Goal: Use online tool/utility: Utilize a website feature to perform a specific function

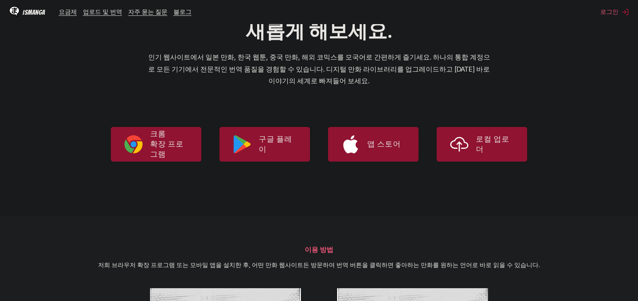
scroll to position [113, 0]
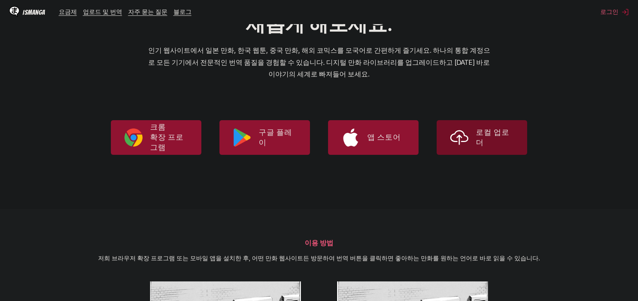
click at [486, 137] on p "로컬 업로더" at bounding box center [495, 138] width 38 height 20
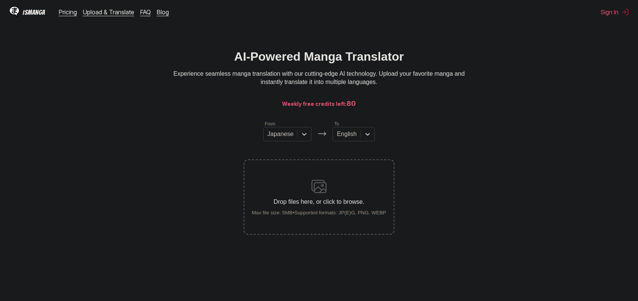
click at [315, 189] on img at bounding box center [319, 186] width 15 height 15
click at [0, 0] on input "Drop files here, or click to browse. Max file size: 5MB • Supported formats: JP…" at bounding box center [0, 0] width 0 height 0
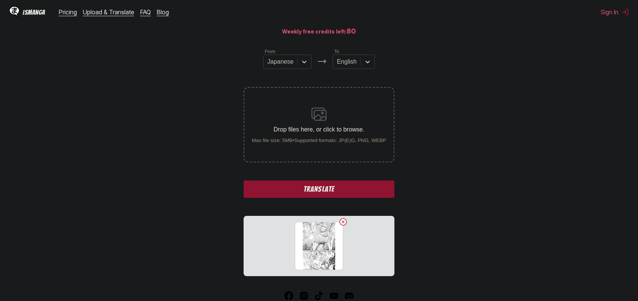
scroll to position [75, 0]
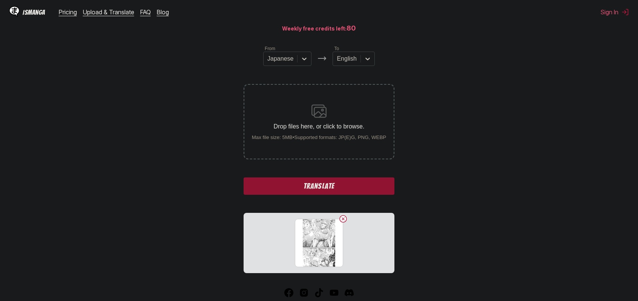
click at [313, 184] on button "Translate" at bounding box center [319, 186] width 151 height 17
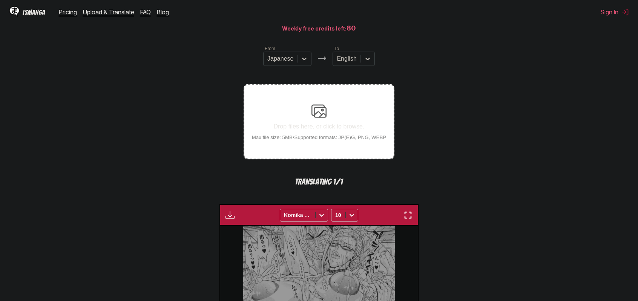
scroll to position [223, 0]
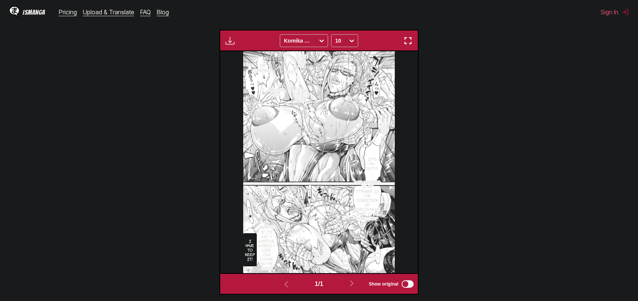
click at [472, 107] on section "From Japanese To English Drop files here, or click to browse. Max file size: 5M…" at bounding box center [319, 96] width 626 height 398
click at [194, 61] on section "From Japanese To English Drop files here, or click to browse. Max file size: 5M…" at bounding box center [319, 96] width 626 height 398
click at [142, 57] on section "From Japanese To English Drop files here, or click to browse. Max file size: 5M…" at bounding box center [319, 96] width 626 height 398
click at [407, 41] on img "button" at bounding box center [408, 40] width 9 height 9
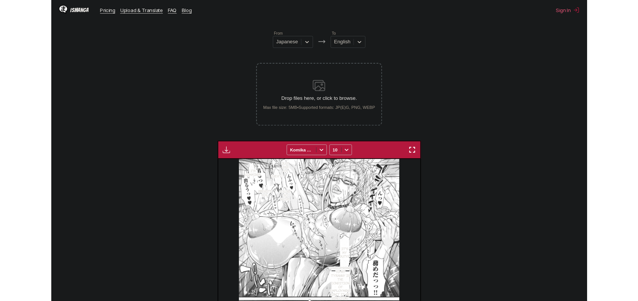
scroll to position [197, 0]
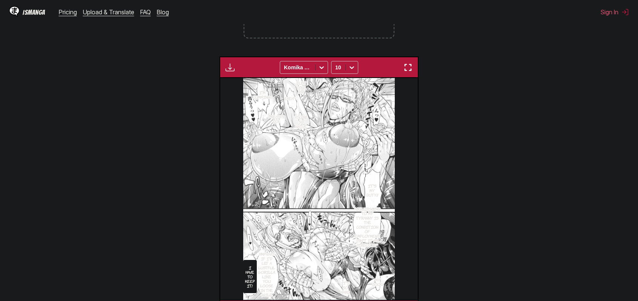
click at [303, 31] on label "Drop files here, or click to browse. Max file size: 5MB • Supported formats: JP…" at bounding box center [318, 1] width 149 height 74
click at [0, 0] on input "Drop files here, or click to browse. Max file size: 5MB • Supported formats: JP…" at bounding box center [0, 0] width 0 height 0
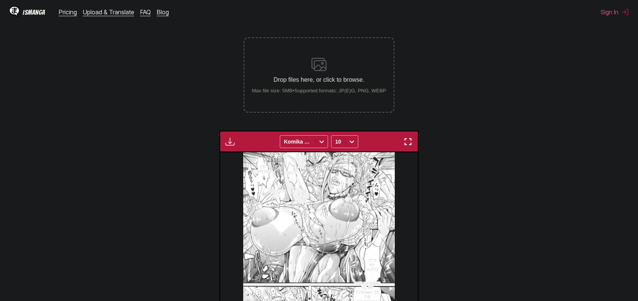
scroll to position [121, 0]
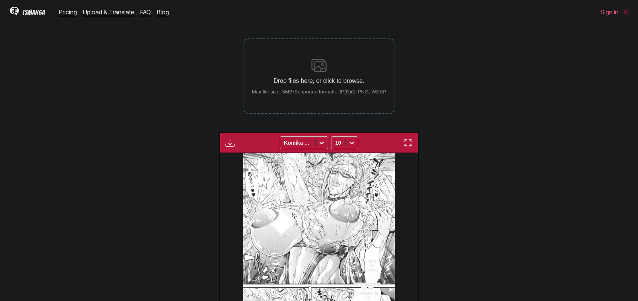
click at [469, 121] on section "From Japanese To English Drop files here, or click to browse. Max file size: 5M…" at bounding box center [319, 198] width 626 height 398
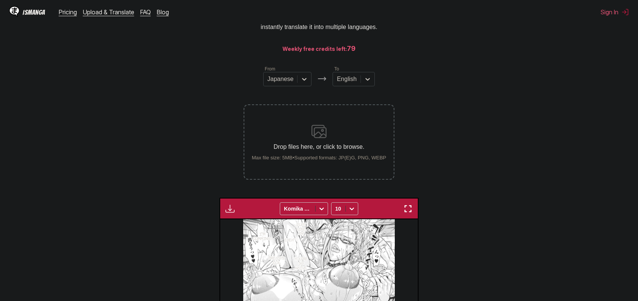
scroll to position [0, 0]
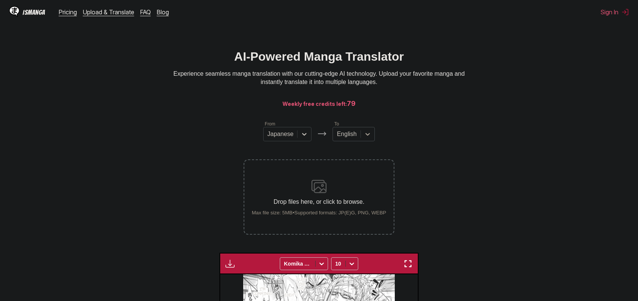
click at [362, 137] on div at bounding box center [368, 135] width 14 height 14
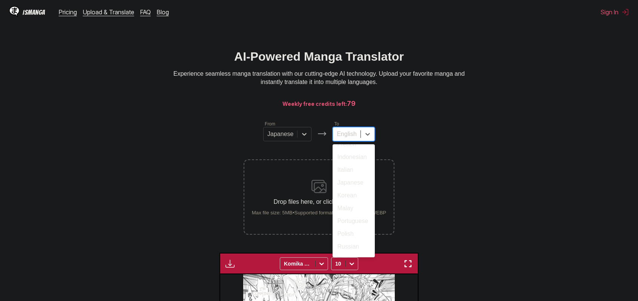
scroll to position [65, 0]
click at [355, 196] on div "Korean" at bounding box center [354, 189] width 42 height 13
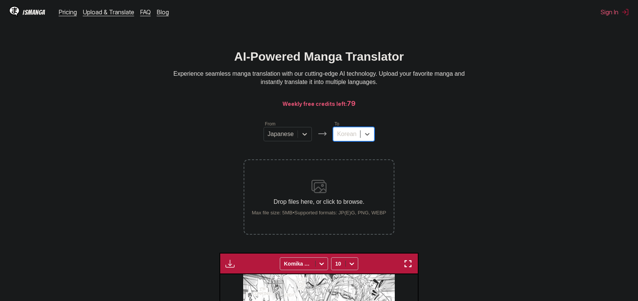
click at [321, 188] on img at bounding box center [319, 186] width 15 height 15
click at [0, 0] on input "Drop files here, or click to browse. Max file size: 5MB • Supported formats: JP…" at bounding box center [0, 0] width 0 height 0
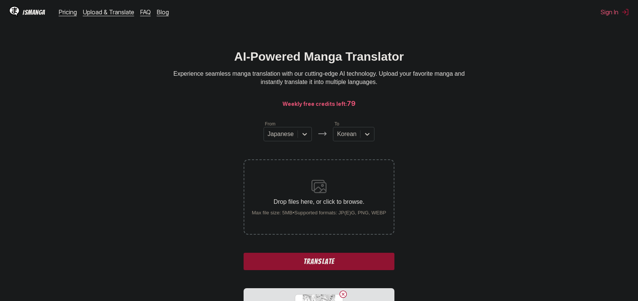
scroll to position [75, 0]
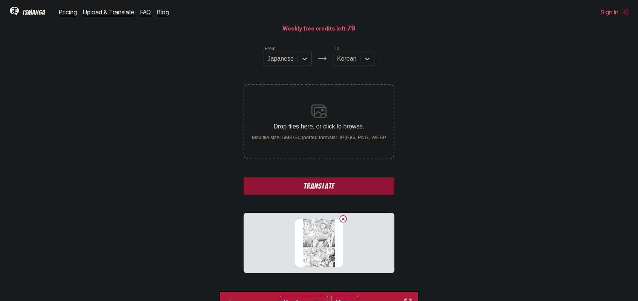
click at [324, 192] on button "Translate" at bounding box center [319, 186] width 151 height 17
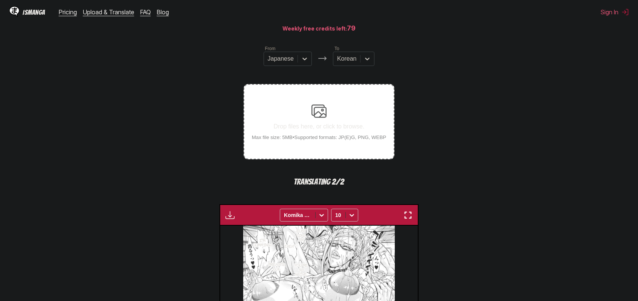
scroll to position [189, 0]
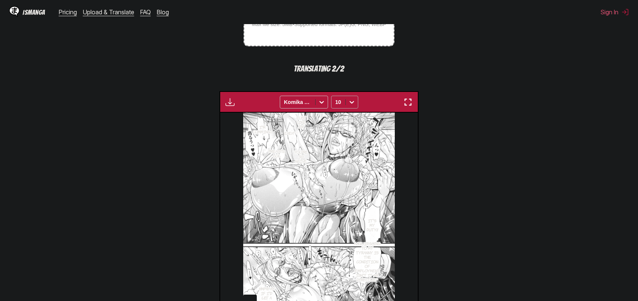
click at [350, 102] on icon at bounding box center [352, 102] width 8 height 8
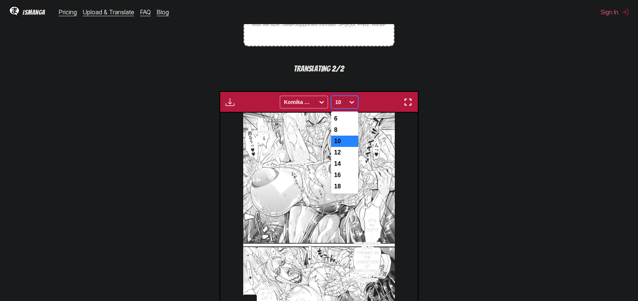
click at [350, 102] on icon at bounding box center [352, 102] width 8 height 8
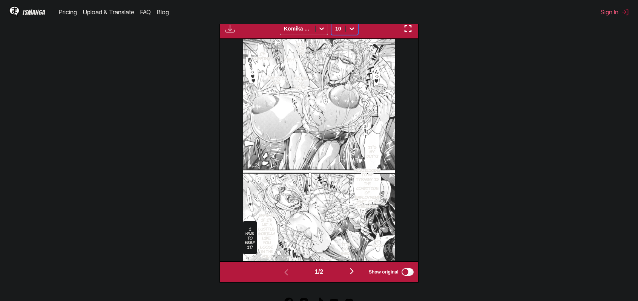
scroll to position [302, 0]
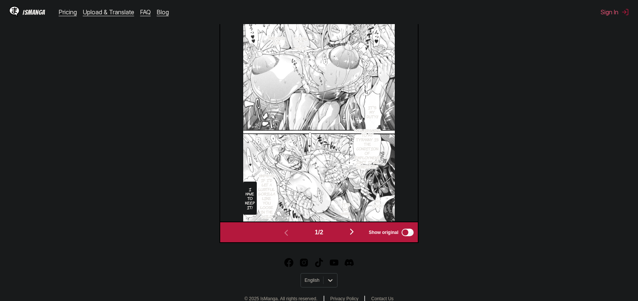
click at [355, 232] on img "button" at bounding box center [351, 231] width 9 height 9
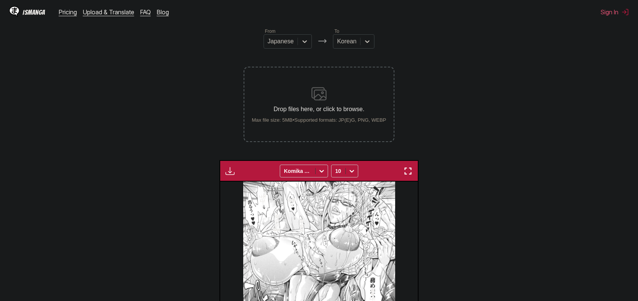
scroll to position [75, 0]
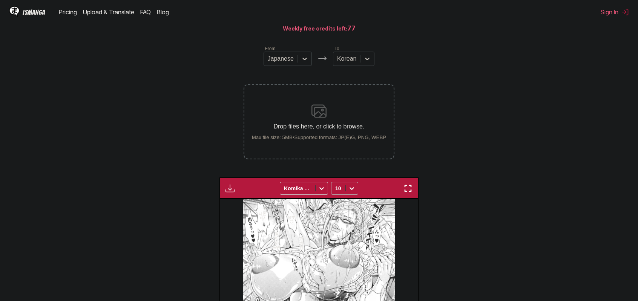
click at [350, 192] on icon at bounding box center [352, 189] width 8 height 8
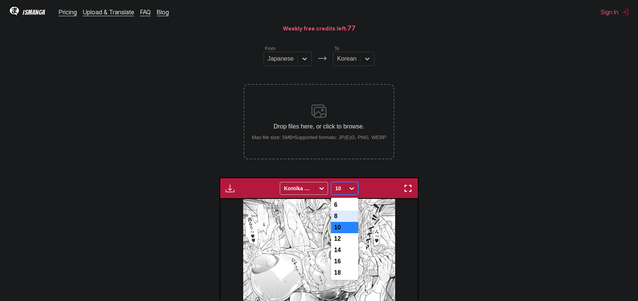
click at [337, 221] on div "8" at bounding box center [344, 216] width 27 height 11
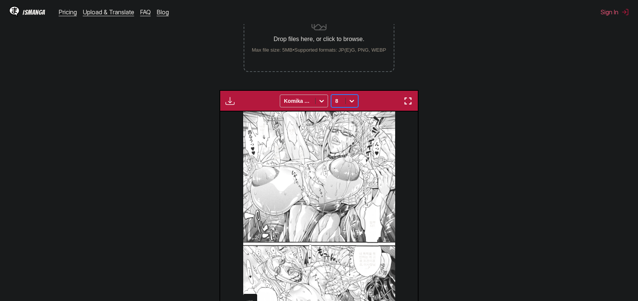
scroll to position [226, 0]
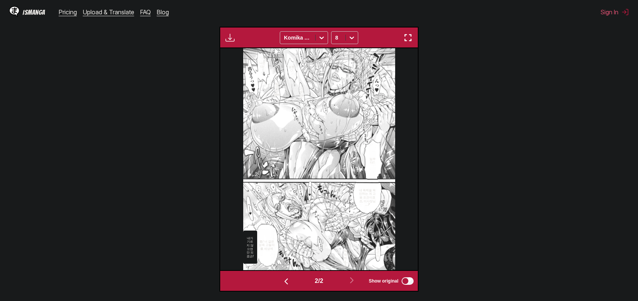
click at [227, 39] on img "button" at bounding box center [230, 37] width 9 height 9
click at [207, 106] on section "From Japanese To Korean Drop files here, or click to browse. Max file size: 5MB…" at bounding box center [319, 93] width 626 height 398
click at [405, 35] on img "button" at bounding box center [408, 37] width 9 height 9
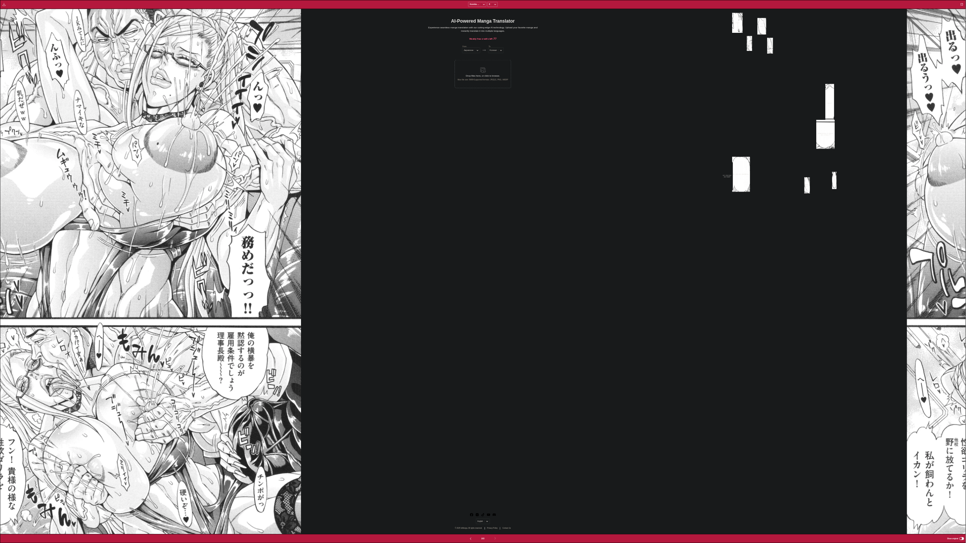
scroll to position [0, 2574]
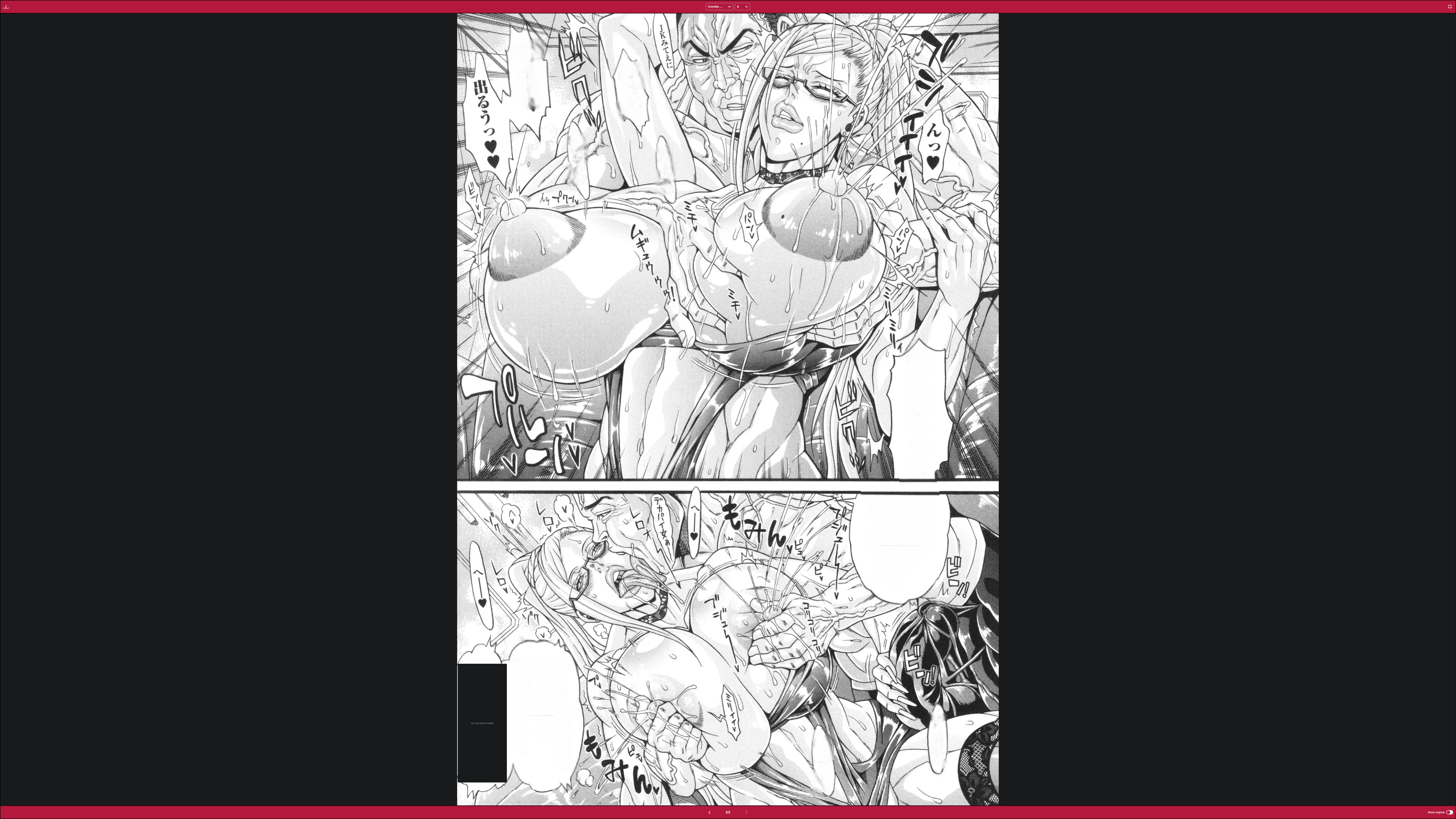
drag, startPoint x: 1177, startPoint y: 408, endPoint x: 1176, endPoint y: 474, distance: 66.0
click at [361, 170] on div "나온다! 응훗♡ 젖이야ww 건방진 임무다‼ [PERSON_NAME]이... 내 폭력을 묵인하는 게 고용 조건이겠죠, 이사장님﹏? 딱딱하네…♥ …" at bounding box center [728, 410] width 1455 height 792
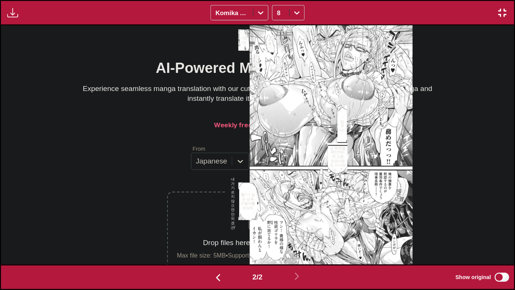
scroll to position [0, 428]
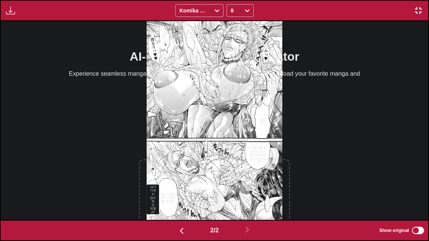
drag, startPoint x: 320, startPoint y: 88, endPoint x: 318, endPoint y: 114, distance: 26.1
click at [318, 114] on div "나온다! 응훗♡ 젖이야ww 건방진 임무다‼ [PERSON_NAME]이... 내 폭력을 묵인하는 게 고용 조건이겠죠, 이사장님﹏? 딱딱하네…♥ …" at bounding box center [215, 120] width 428 height 199
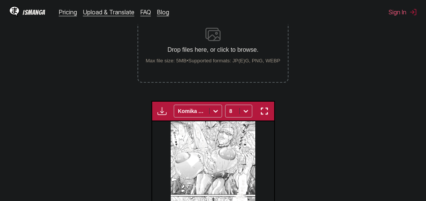
scroll to position [176, 0]
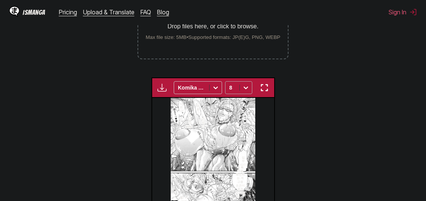
click at [244, 87] on icon at bounding box center [246, 88] width 8 height 8
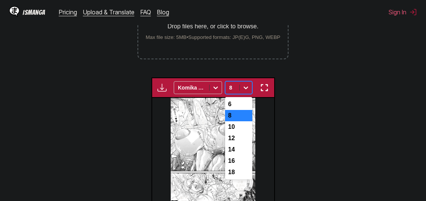
click at [244, 87] on icon at bounding box center [246, 88] width 8 height 8
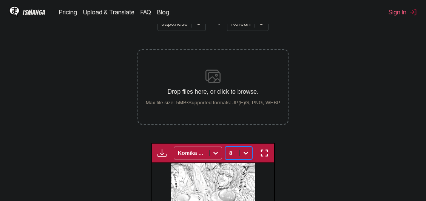
scroll to position [126, 0]
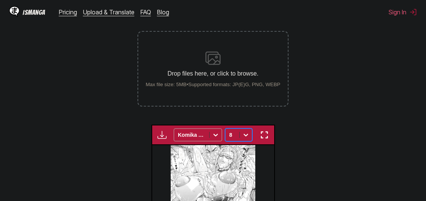
click at [215, 138] on icon at bounding box center [216, 135] width 8 height 8
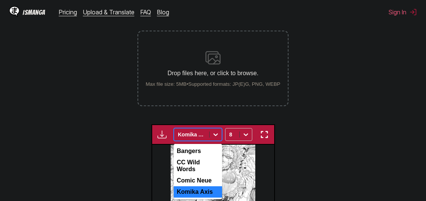
click at [215, 138] on icon at bounding box center [216, 135] width 8 height 8
click at [213, 134] on icon at bounding box center [216, 135] width 8 height 8
click at [203, 151] on div "Bangers" at bounding box center [198, 150] width 48 height 11
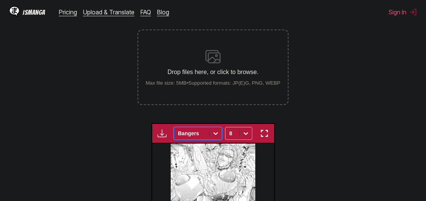
scroll to position [79, 0]
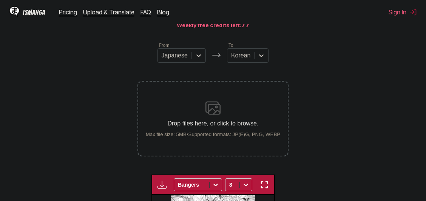
click at [212, 113] on img at bounding box center [212, 107] width 15 height 15
click at [0, 0] on input "Drop files here, or click to browse. Max file size: 5MB • Supported formats: JP…" at bounding box center [0, 0] width 0 height 0
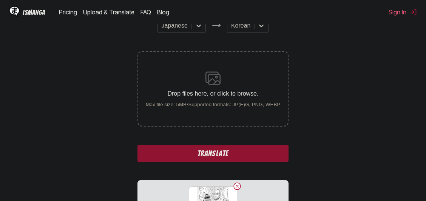
scroll to position [129, 0]
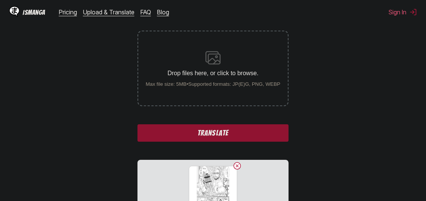
click at [223, 130] on button "Translate" at bounding box center [212, 132] width 151 height 17
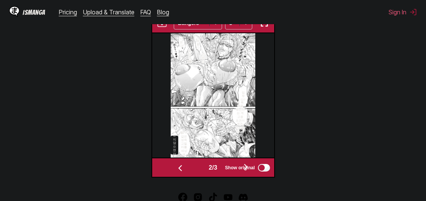
scroll to position [280, 0]
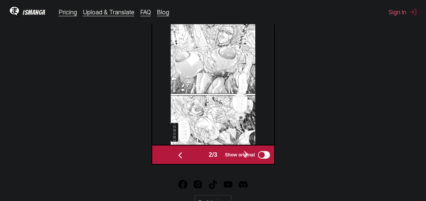
click at [247, 152] on span "Show original" at bounding box center [240, 154] width 30 height 5
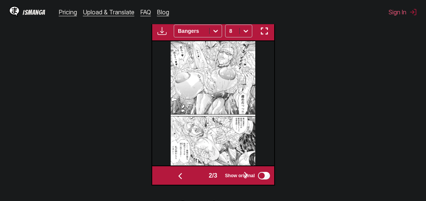
scroll to position [255, 0]
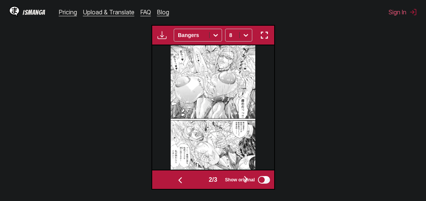
click at [247, 179] on span "Show original" at bounding box center [240, 179] width 30 height 5
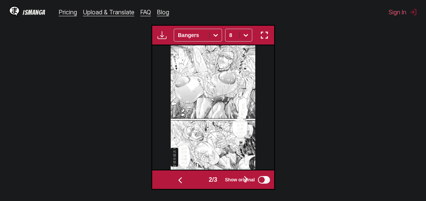
click at [247, 179] on span "Show original" at bounding box center [240, 179] width 30 height 5
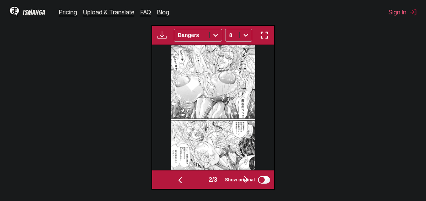
click at [247, 179] on span "Show original" at bounding box center [240, 179] width 30 height 5
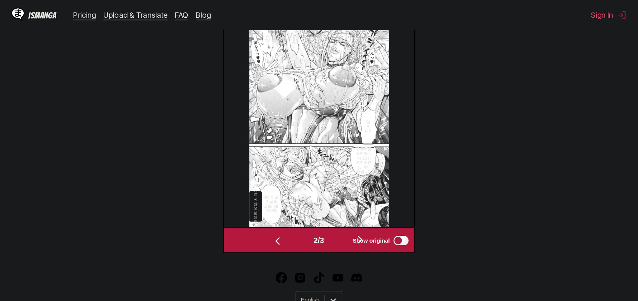
scroll to position [0, 198]
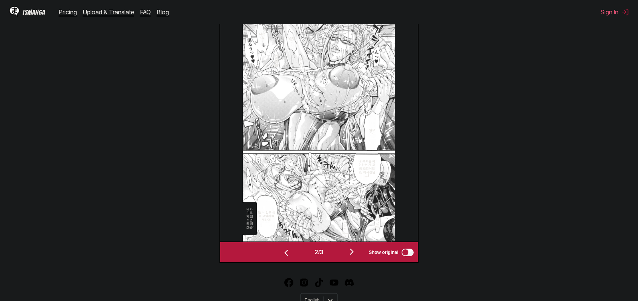
click at [355, 252] on img "button" at bounding box center [351, 251] width 9 height 9
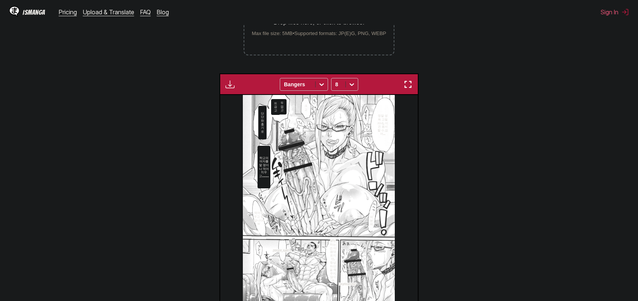
click at [410, 84] on img "button" at bounding box center [408, 84] width 9 height 9
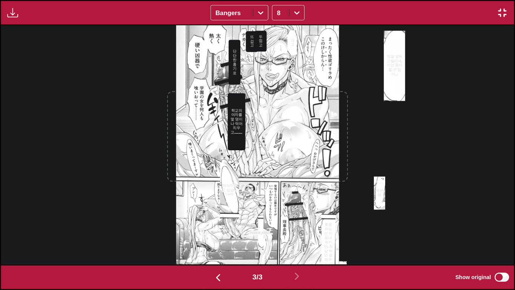
scroll to position [0, 1028]
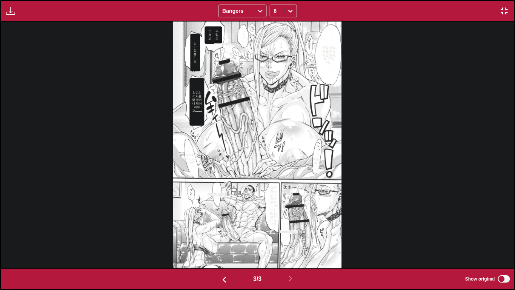
click at [504, 12] on img "button" at bounding box center [504, 10] width 9 height 9
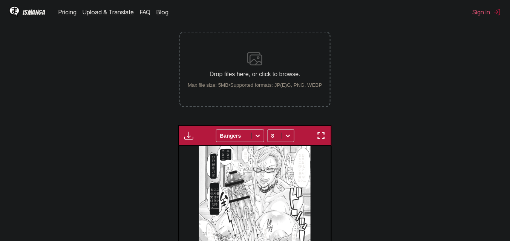
scroll to position [77, 0]
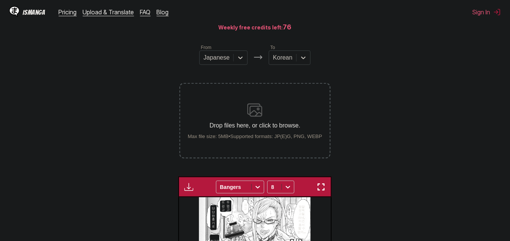
click at [258, 112] on img at bounding box center [254, 110] width 15 height 15
click at [0, 0] on input "Drop files here, or click to browse. Max file size: 5MB • Supported formats: JP…" at bounding box center [0, 0] width 0 height 0
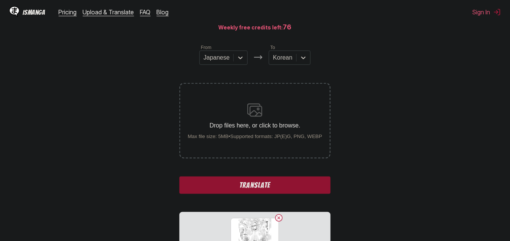
scroll to position [167, 0]
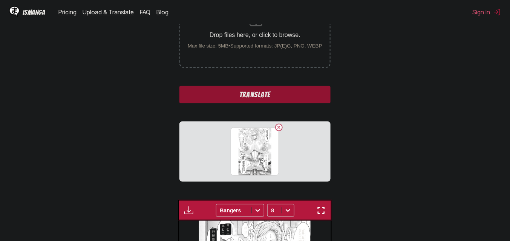
click at [263, 98] on button "Translate" at bounding box center [255, 94] width 151 height 17
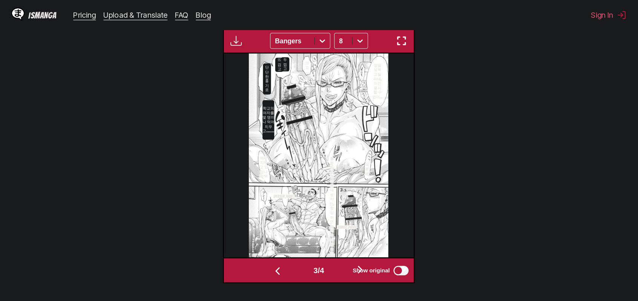
scroll to position [0, 395]
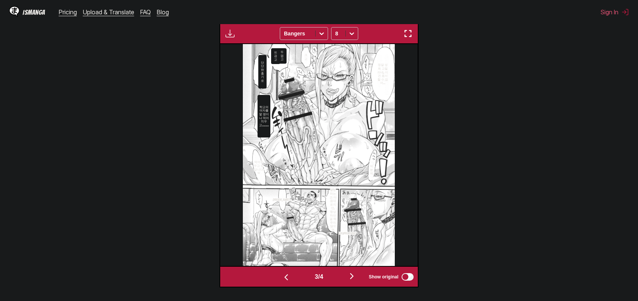
click at [354, 276] on img "button" at bounding box center [351, 276] width 9 height 9
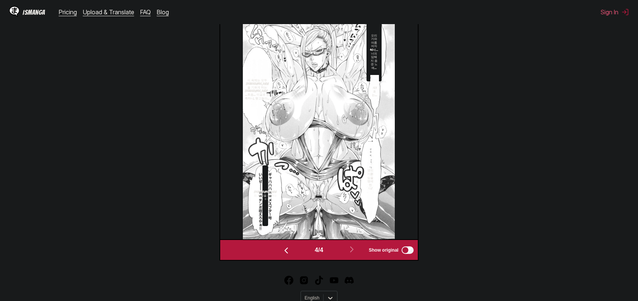
scroll to position [0, 593]
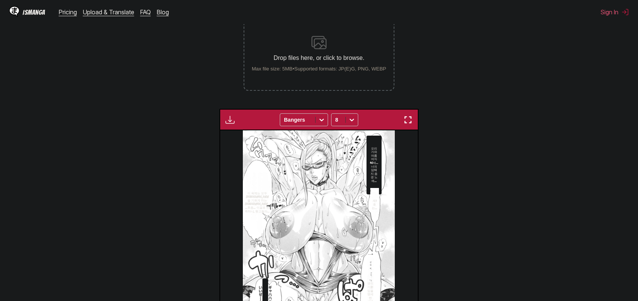
click at [404, 118] on img "button" at bounding box center [408, 119] width 9 height 9
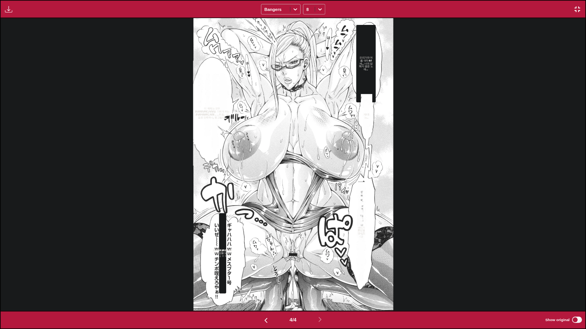
scroll to position [0, 0]
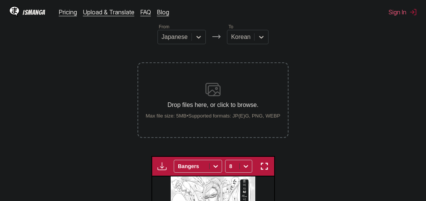
click at [218, 91] on img at bounding box center [212, 89] width 15 height 15
click at [0, 0] on input "Drop files here, or click to browse. Max file size: 5MB • Supported formats: JP…" at bounding box center [0, 0] width 0 height 0
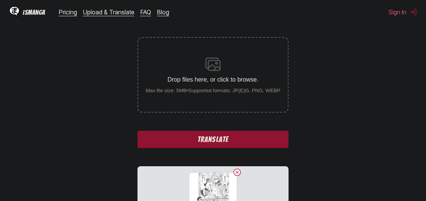
click at [217, 143] on button "Translate" at bounding box center [212, 139] width 151 height 17
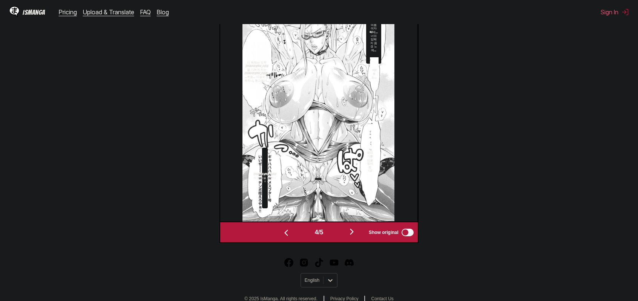
click at [354, 232] on img "button" at bounding box center [351, 231] width 9 height 9
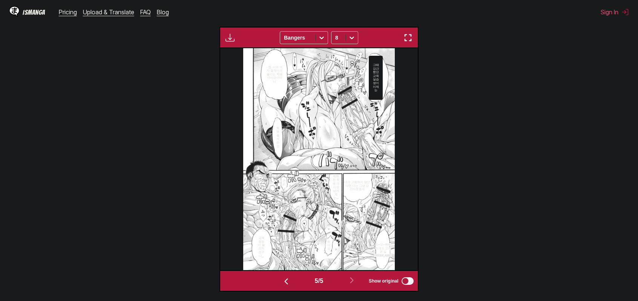
click at [409, 39] on img "button" at bounding box center [408, 37] width 9 height 9
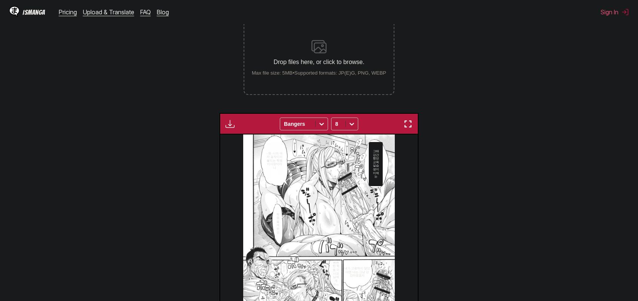
scroll to position [83, 0]
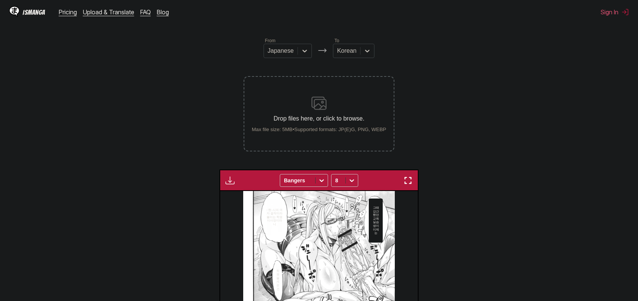
click at [324, 105] on img at bounding box center [319, 103] width 15 height 15
click at [0, 0] on input "Drop files here, or click to browse. Max file size: 5MB • Supported formats: JP…" at bounding box center [0, 0] width 0 height 0
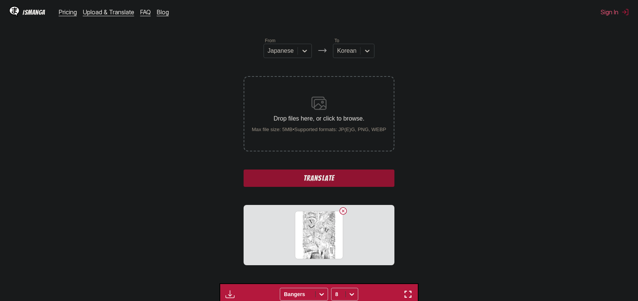
click at [327, 175] on button "Translate" at bounding box center [319, 178] width 151 height 17
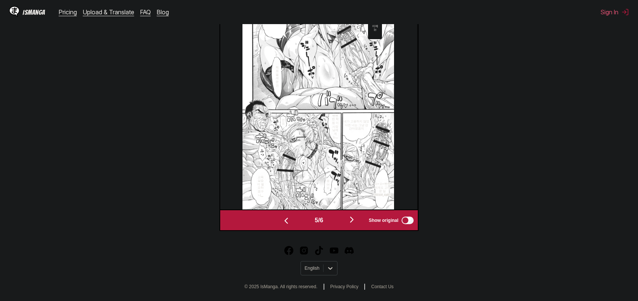
scroll to position [315, 0]
click at [352, 218] on img "button" at bounding box center [351, 219] width 9 height 9
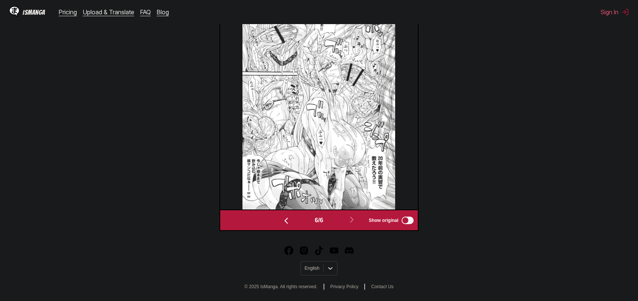
scroll to position [275, 0]
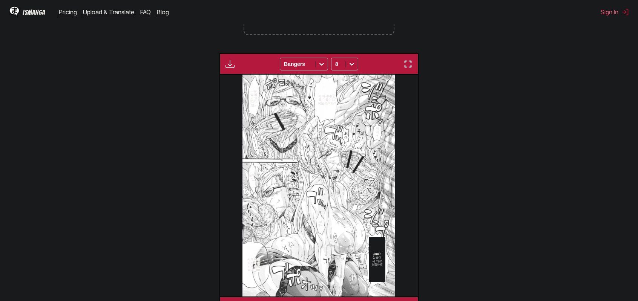
click at [407, 66] on img "button" at bounding box center [408, 64] width 9 height 9
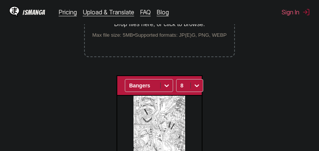
scroll to position [143, 0]
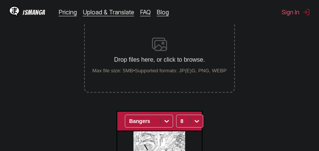
click at [163, 47] on img at bounding box center [159, 44] width 15 height 15
click at [0, 0] on input "Drop files here, or click to browse. Max file size: 5MB • Supported formats: JP…" at bounding box center [0, 0] width 0 height 0
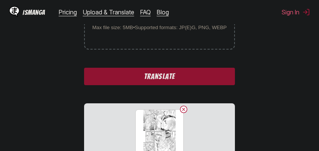
scroll to position [199, 0]
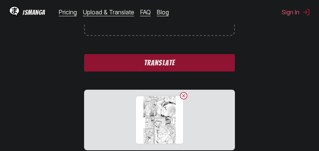
click at [161, 65] on button "Translate" at bounding box center [159, 62] width 151 height 17
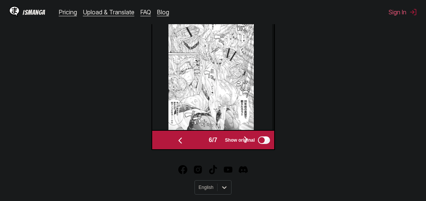
scroll to position [315, 0]
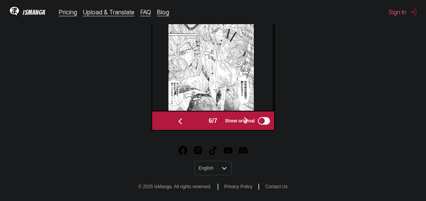
click at [246, 119] on span "Show original" at bounding box center [240, 120] width 30 height 5
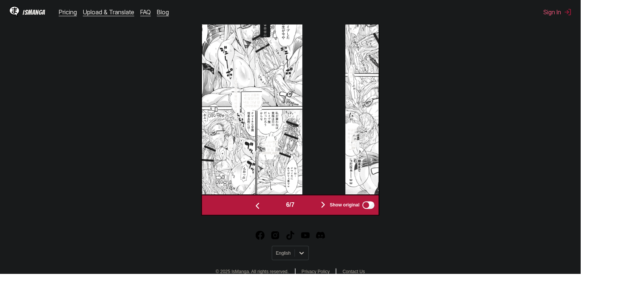
scroll to position [0, 988]
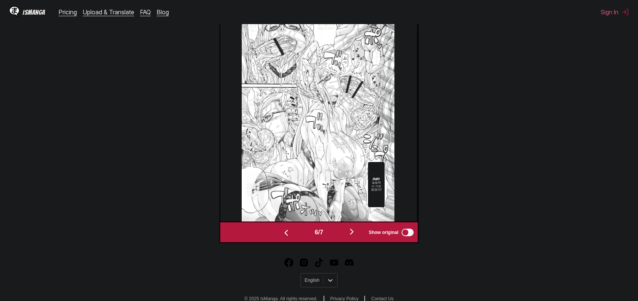
click at [352, 232] on img "button" at bounding box center [351, 231] width 9 height 9
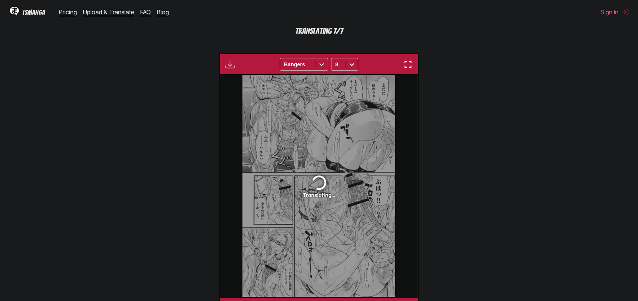
scroll to position [226, 0]
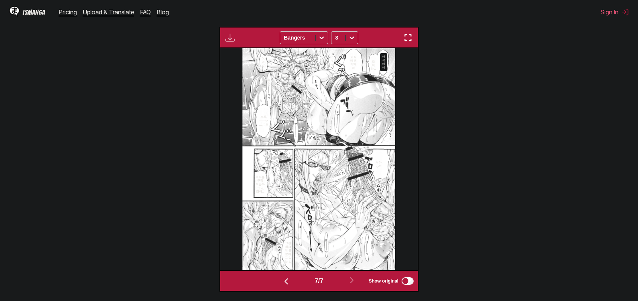
click at [407, 40] on img "button" at bounding box center [408, 37] width 9 height 9
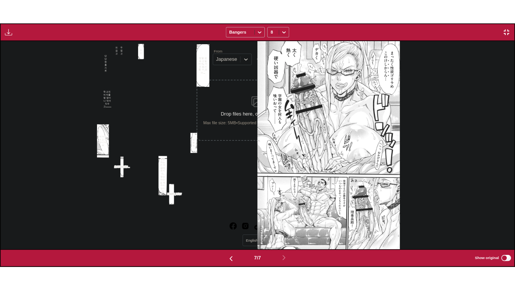
scroll to position [0, 3856]
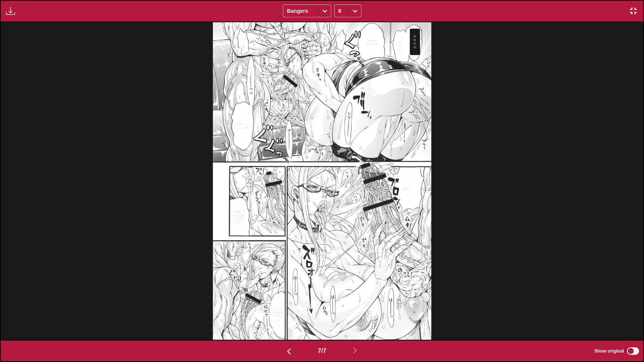
click at [520, 142] on div "아직이야 아직 더 유지해라 오っっ 오에っ 조여라… 후후 부후――っ___っ응 부하っ‼ 그런 취급에 흥분하고 있는 건 여자를 구멍 취급하고 있잖아…" at bounding box center [322, 181] width 642 height 318
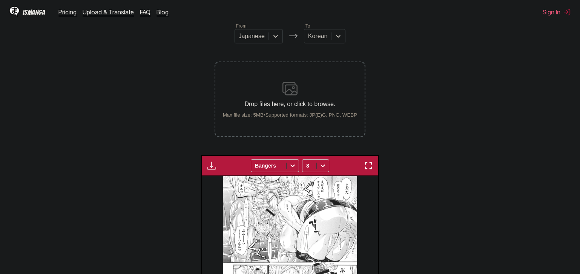
scroll to position [94, 0]
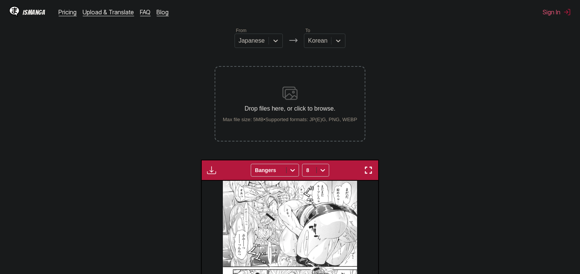
click at [294, 95] on img at bounding box center [290, 93] width 15 height 15
click at [0, 0] on input "Drop files here, or click to browse. Max file size: 5MB • Supported formats: JP…" at bounding box center [0, 0] width 0 height 0
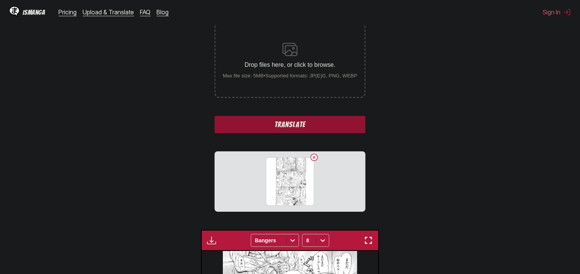
scroll to position [197, 0]
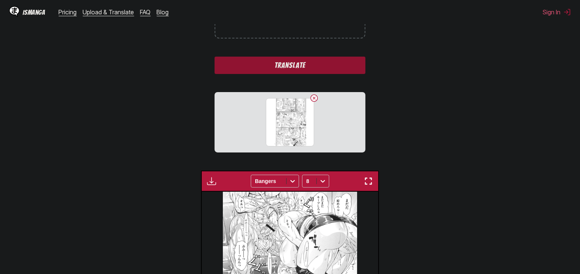
click at [288, 67] on button "Translate" at bounding box center [290, 65] width 151 height 17
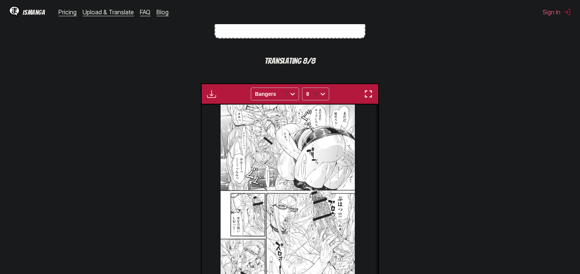
scroll to position [300, 0]
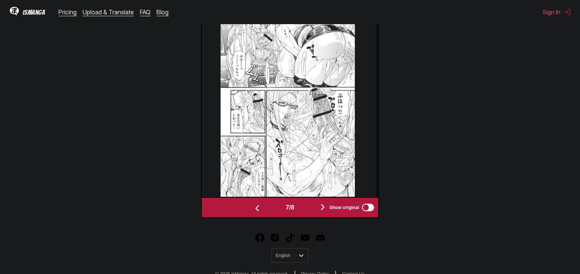
click at [325, 208] on img "button" at bounding box center [322, 207] width 9 height 9
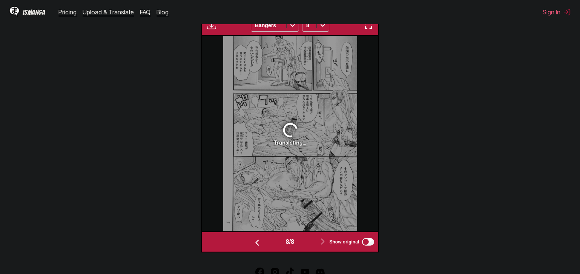
scroll to position [238, 0]
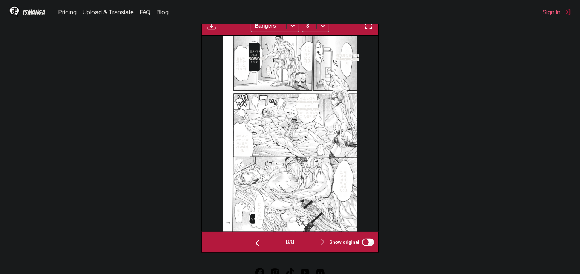
drag, startPoint x: 369, startPoint y: 30, endPoint x: 376, endPoint y: 85, distance: 55.2
click at [369, 30] on img "button" at bounding box center [368, 25] width 9 height 9
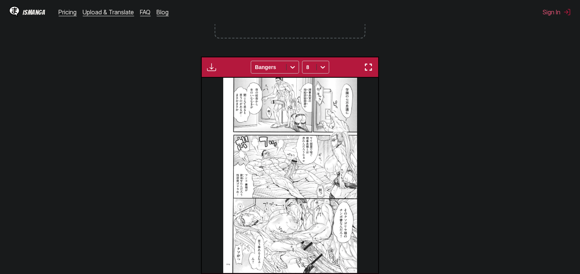
scroll to position [0, 1240]
